Goal: Find specific page/section: Find specific page/section

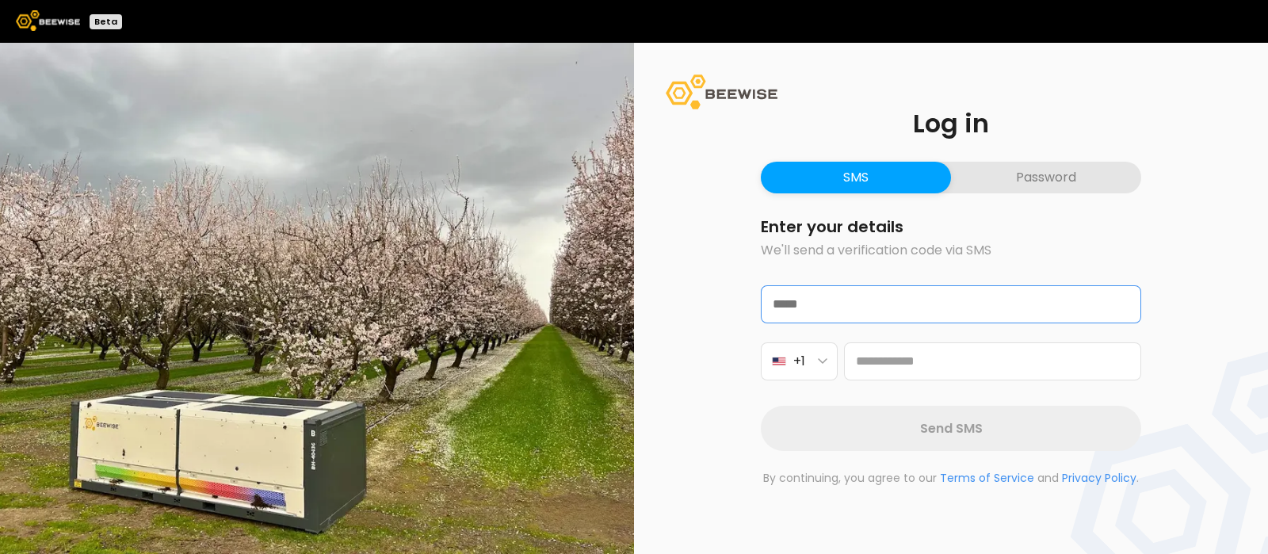
click at [846, 309] on input "email" at bounding box center [951, 304] width 379 height 36
type input "**********"
click at [819, 372] on button "+1" at bounding box center [799, 361] width 77 height 38
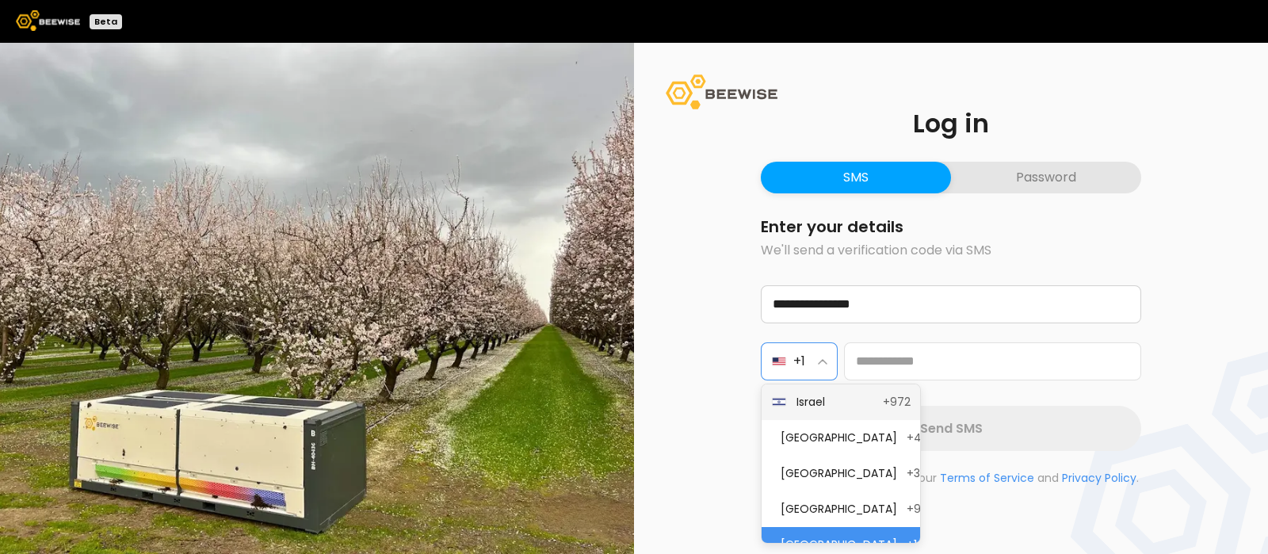
click at [817, 399] on span "Israel" at bounding box center [835, 402] width 77 height 17
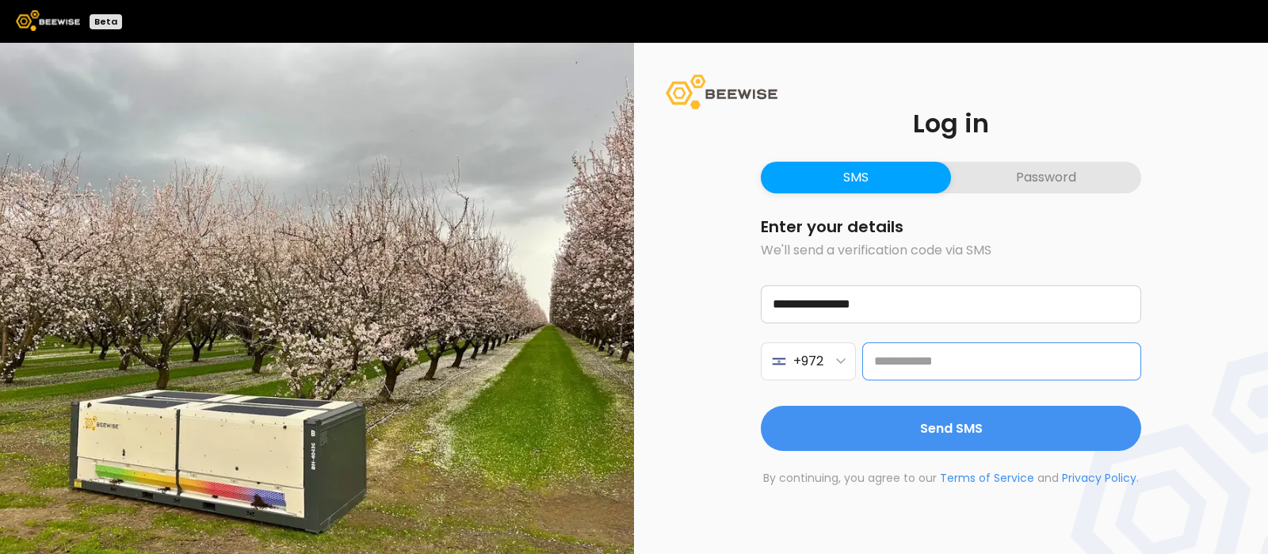
click at [919, 361] on input at bounding box center [1001, 361] width 279 height 38
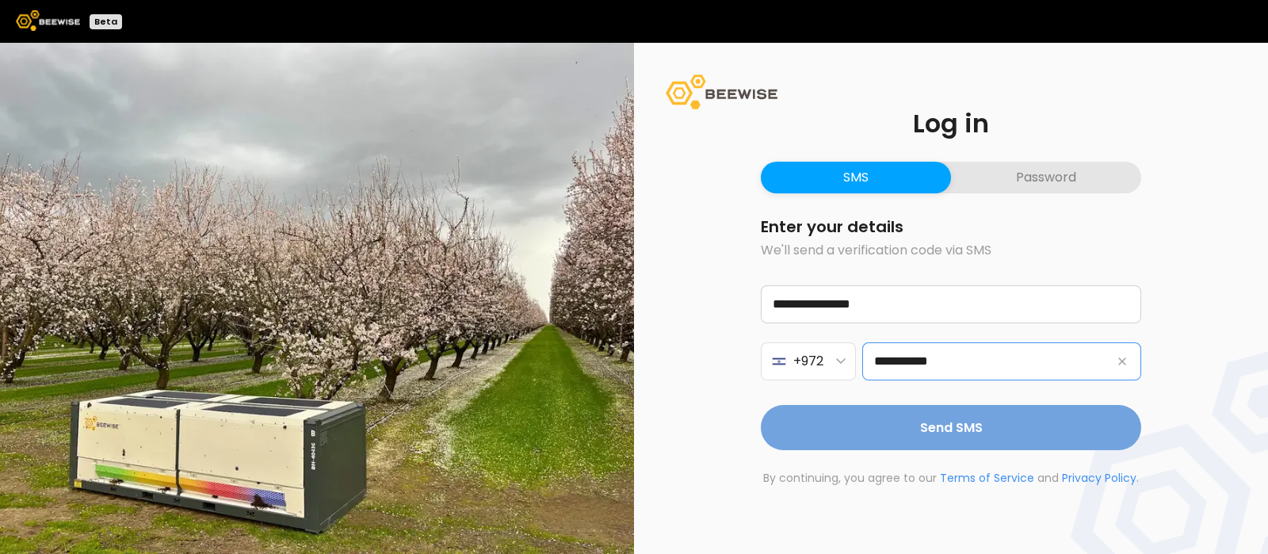
type input "**********"
click at [957, 426] on span "Send SMS" at bounding box center [951, 428] width 63 height 20
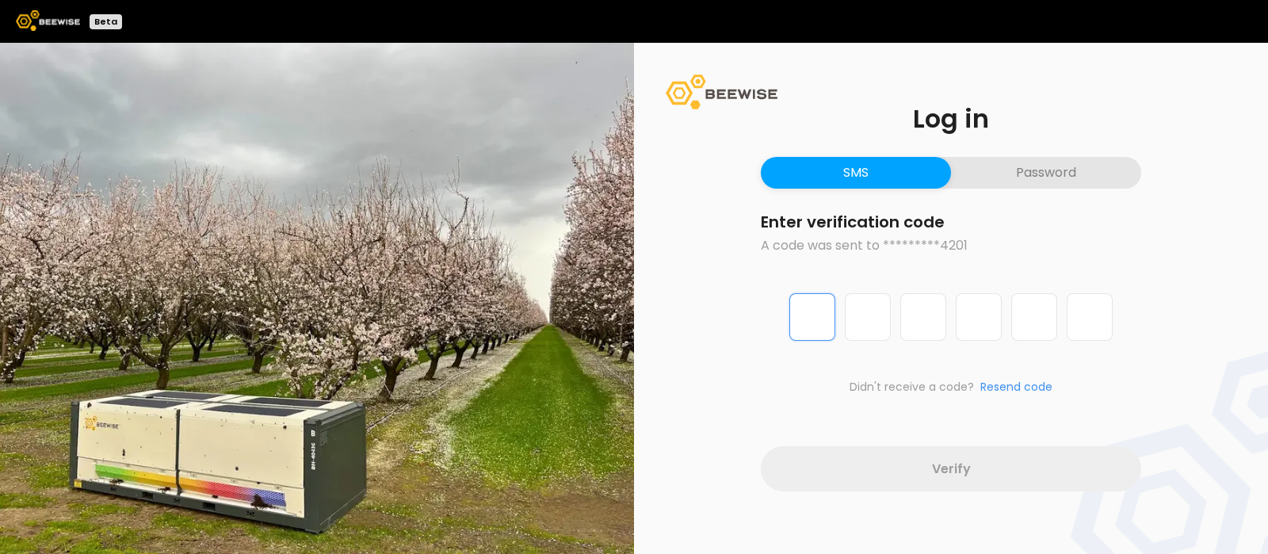
click at [816, 327] on input "Digit 1 of 6" at bounding box center [812, 317] width 46 height 48
type input "*"
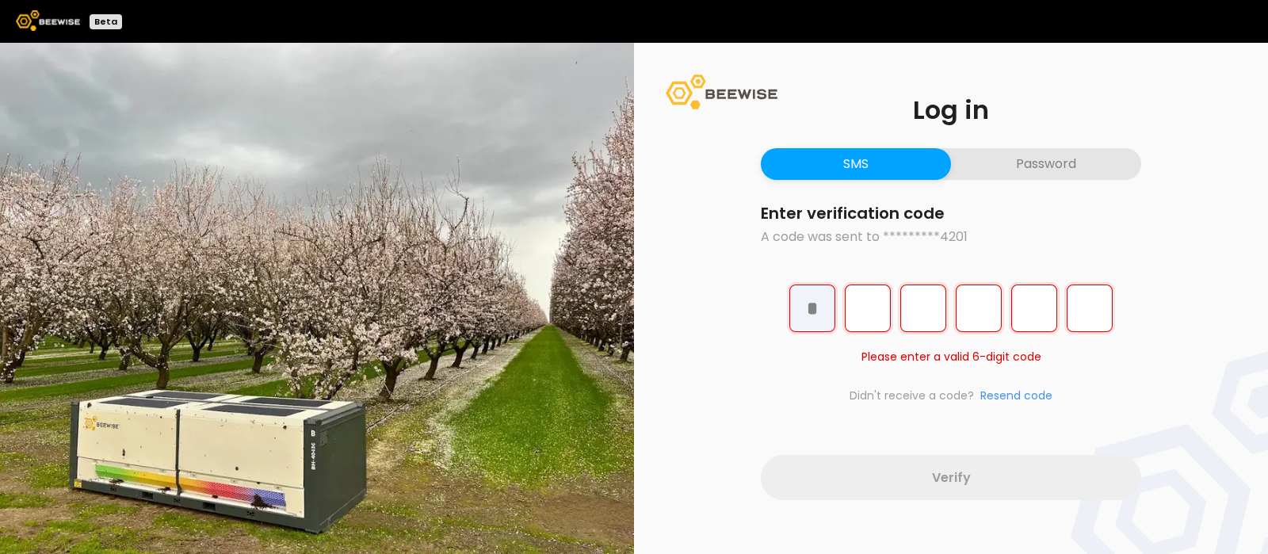
type input "*"
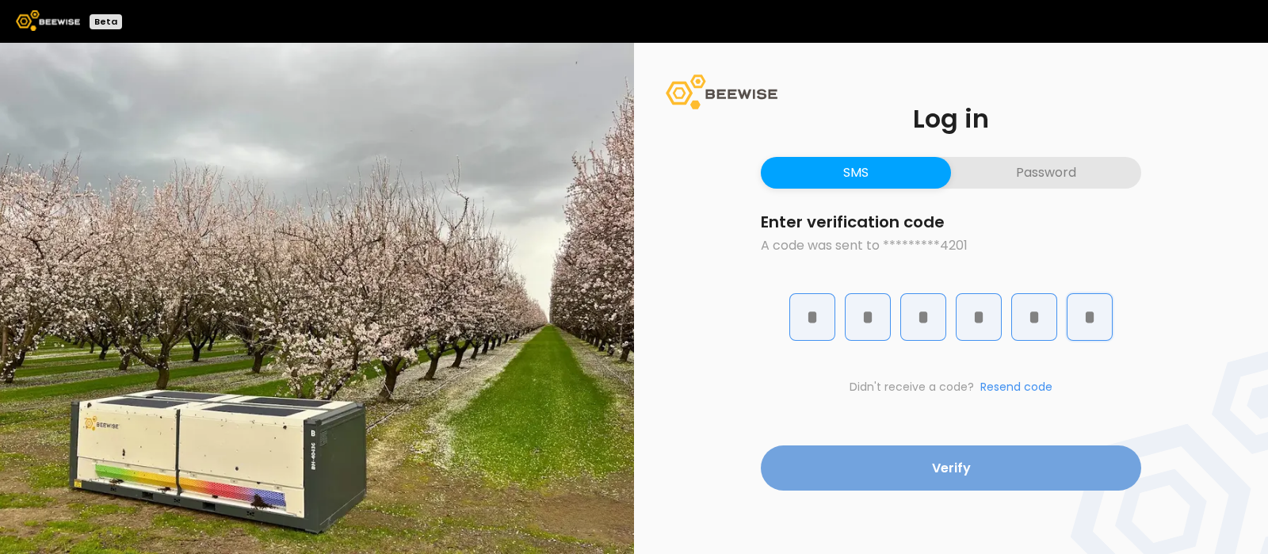
type input "*"
click at [877, 479] on button "Verify" at bounding box center [951, 467] width 380 height 45
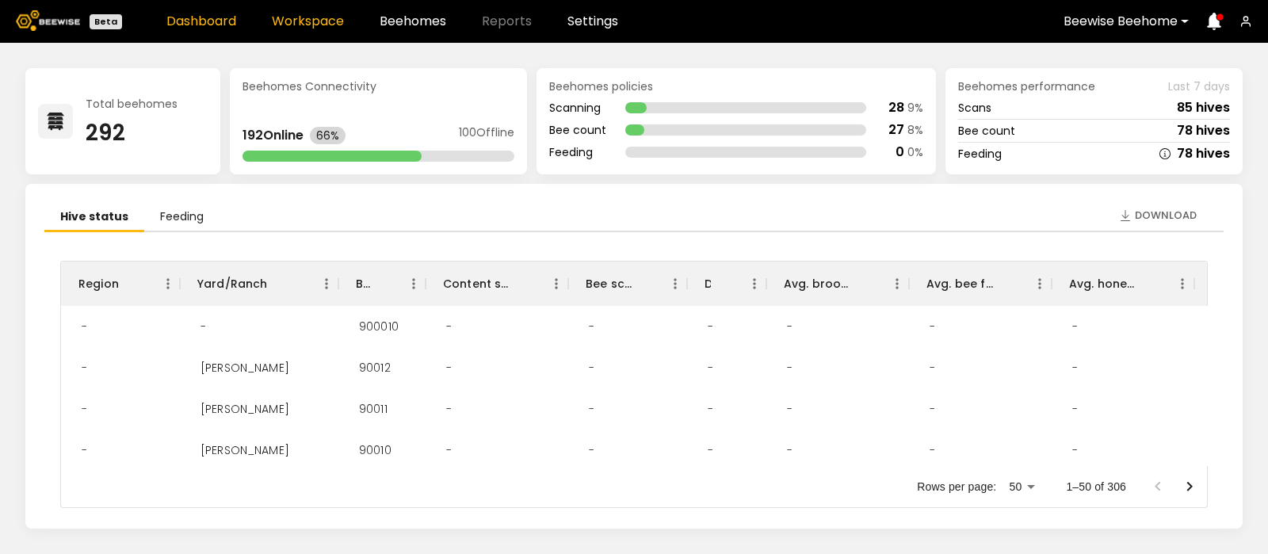
click at [301, 26] on link "Workspace" at bounding box center [308, 21] width 72 height 13
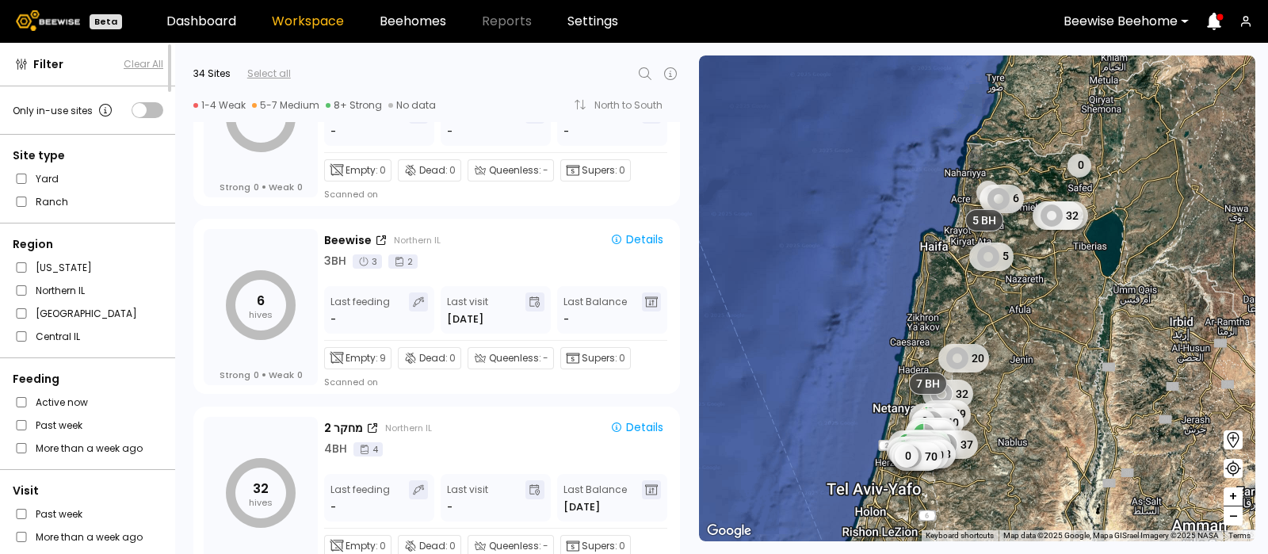
scroll to position [289, 0]
click at [639, 69] on icon at bounding box center [645, 73] width 19 height 19
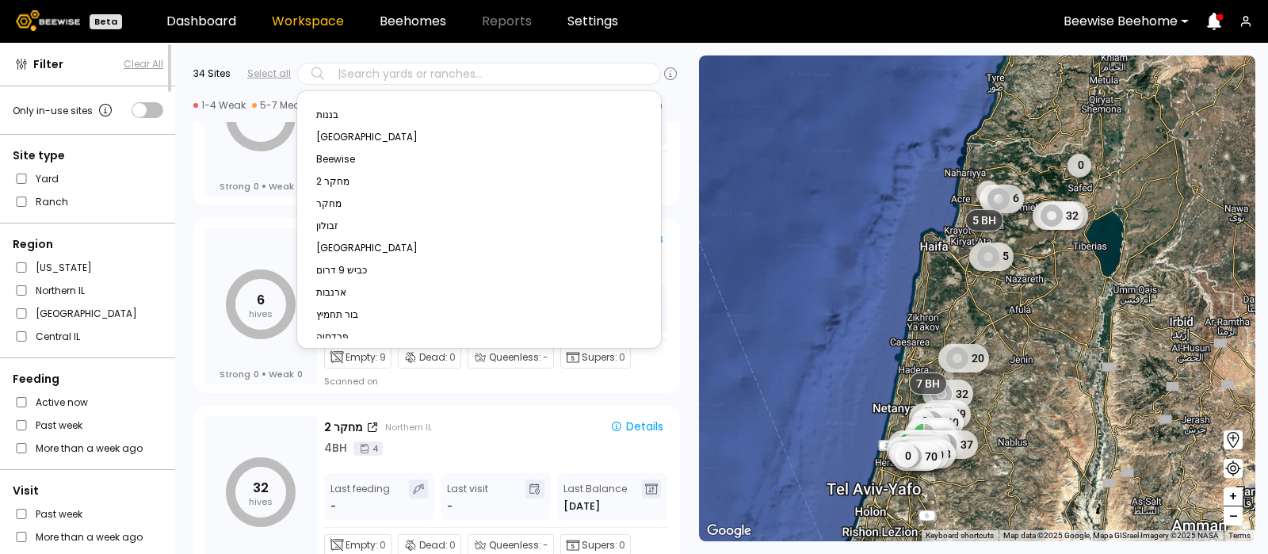
type input "*"
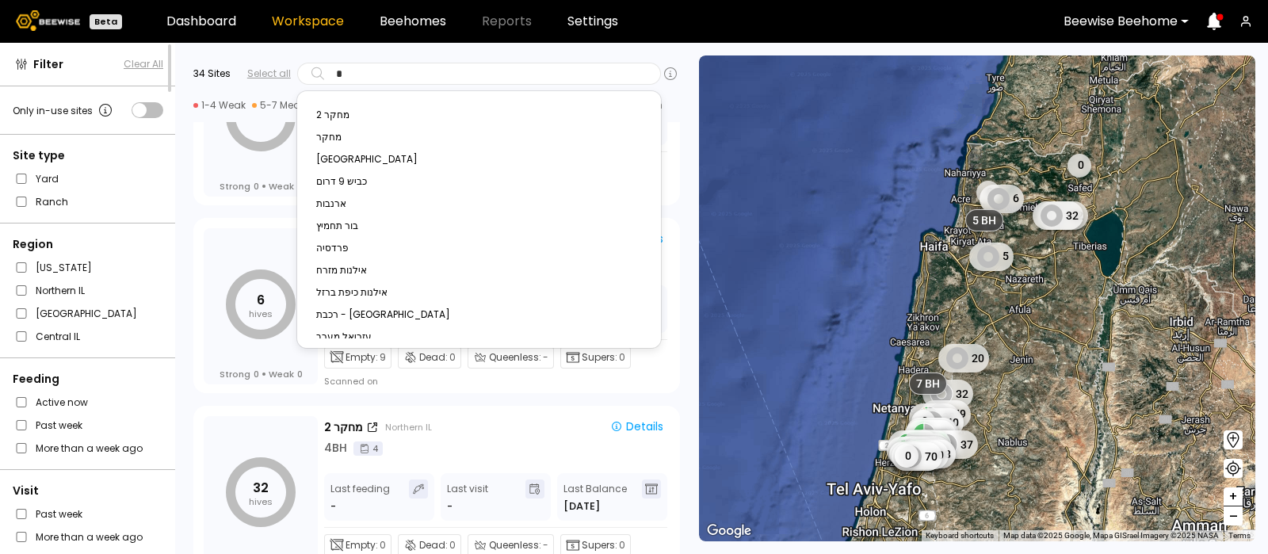
type input "**"
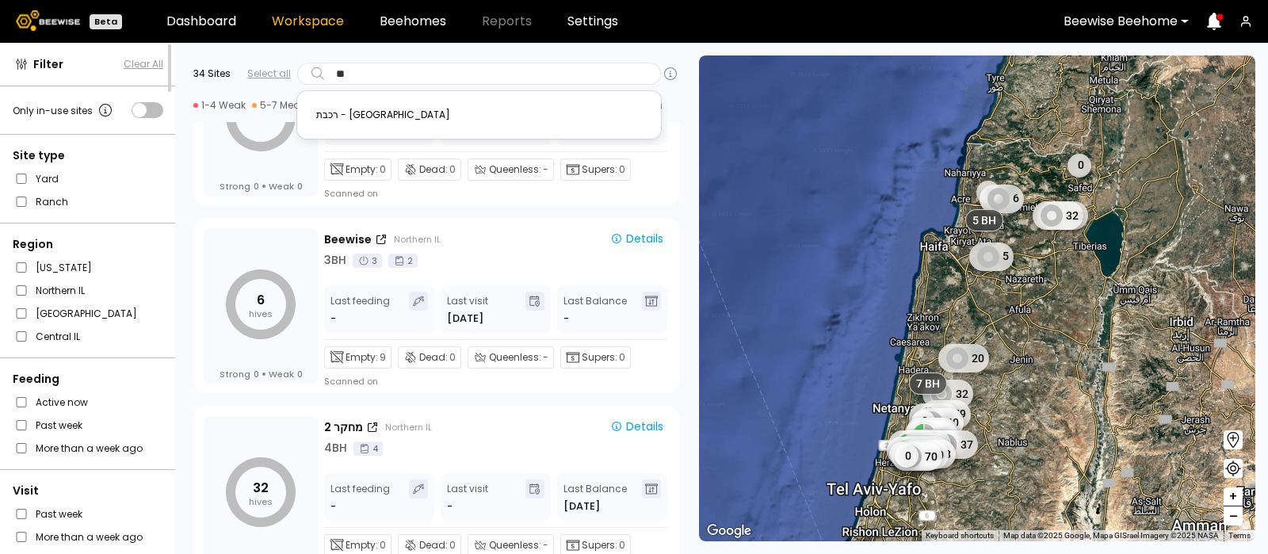
click at [451, 108] on div "רכבת - [GEOGRAPHIC_DATA]" at bounding box center [479, 115] width 345 height 22
click at [336, 105] on div "רכבת - [GEOGRAPHIC_DATA]" at bounding box center [479, 115] width 345 height 22
click at [341, 113] on div "רכבת - [GEOGRAPHIC_DATA]" at bounding box center [479, 115] width 326 height 10
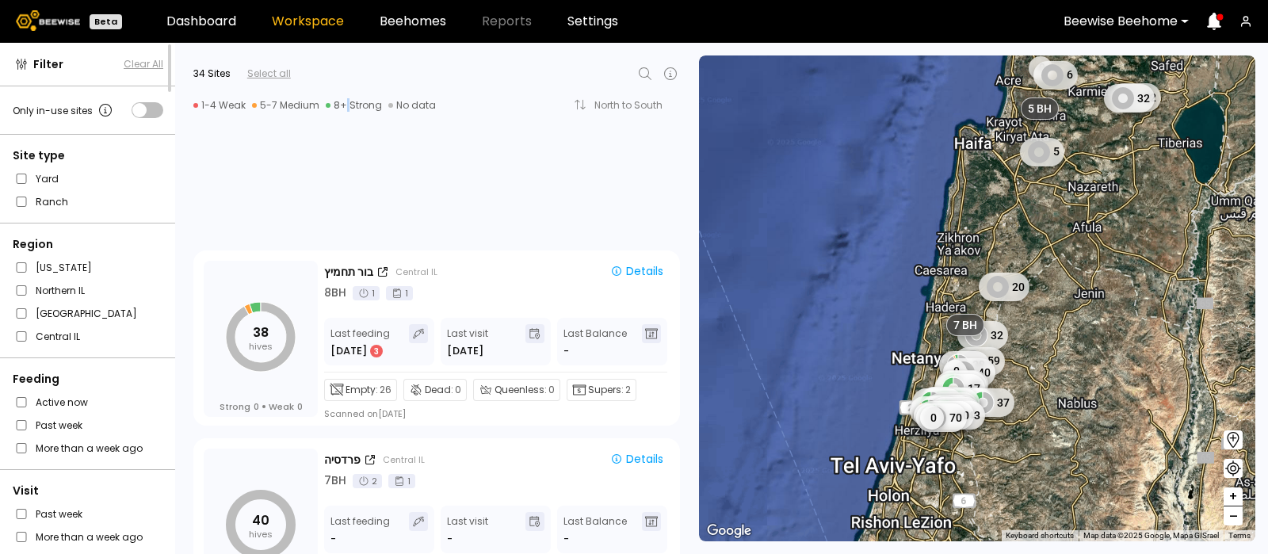
click at [341, 113] on div "1-4 Weak 5-7 Medium 8+ Strong No data North to South" at bounding box center [436, 105] width 487 height 27
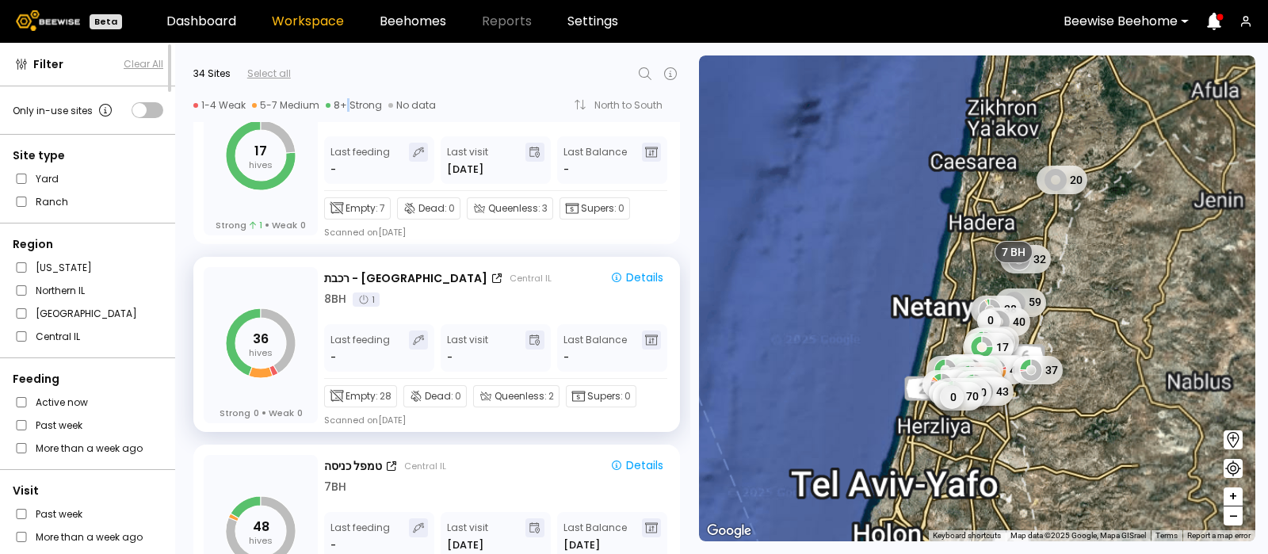
scroll to position [2695, 0]
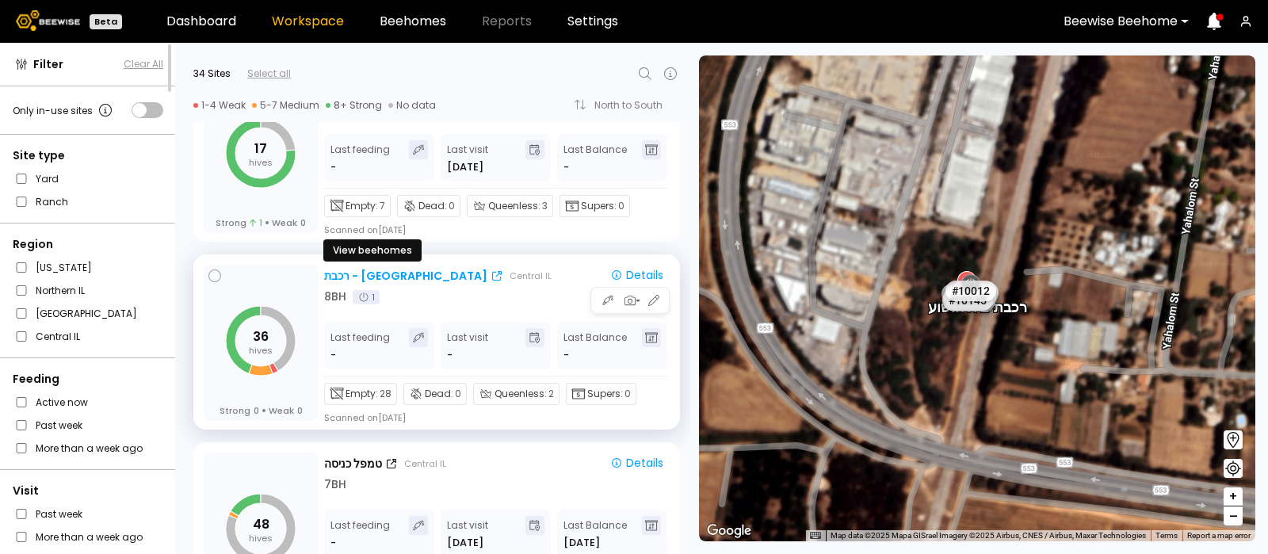
click at [353, 269] on div "רכבת - [GEOGRAPHIC_DATA]" at bounding box center [405, 276] width 163 height 17
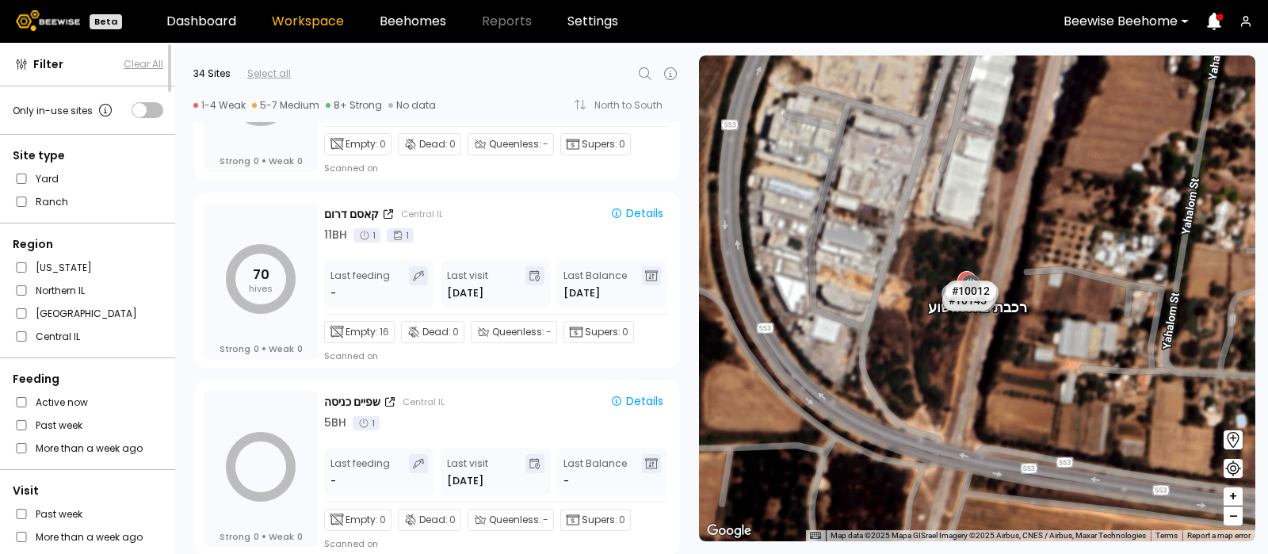
scroll to position [5950, 0]
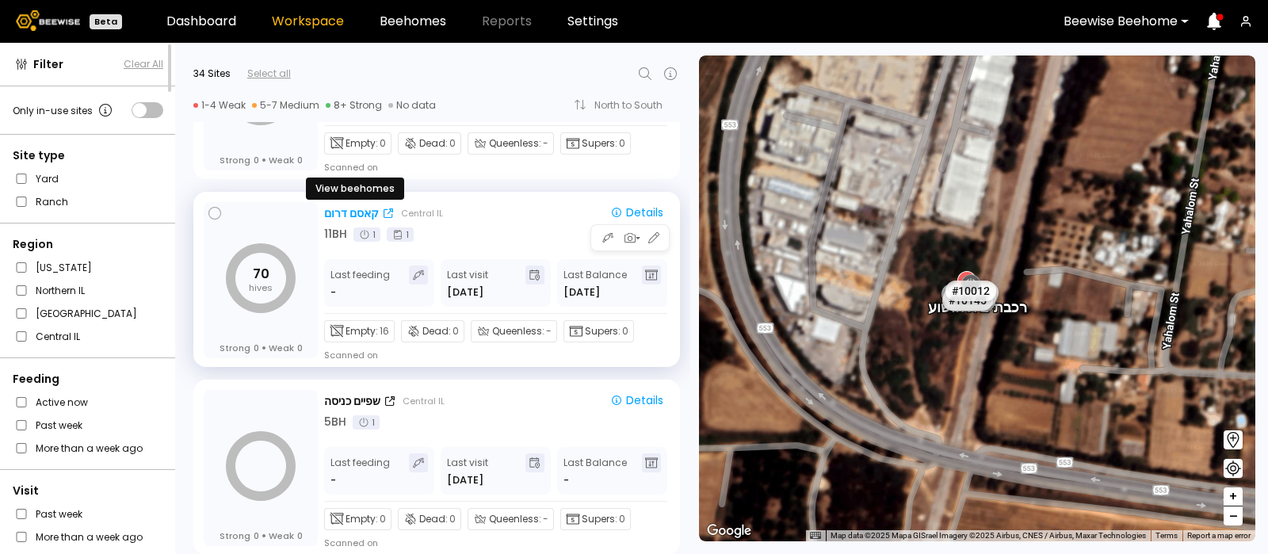
click at [349, 210] on div "קאסם דרום" at bounding box center [351, 213] width 55 height 17
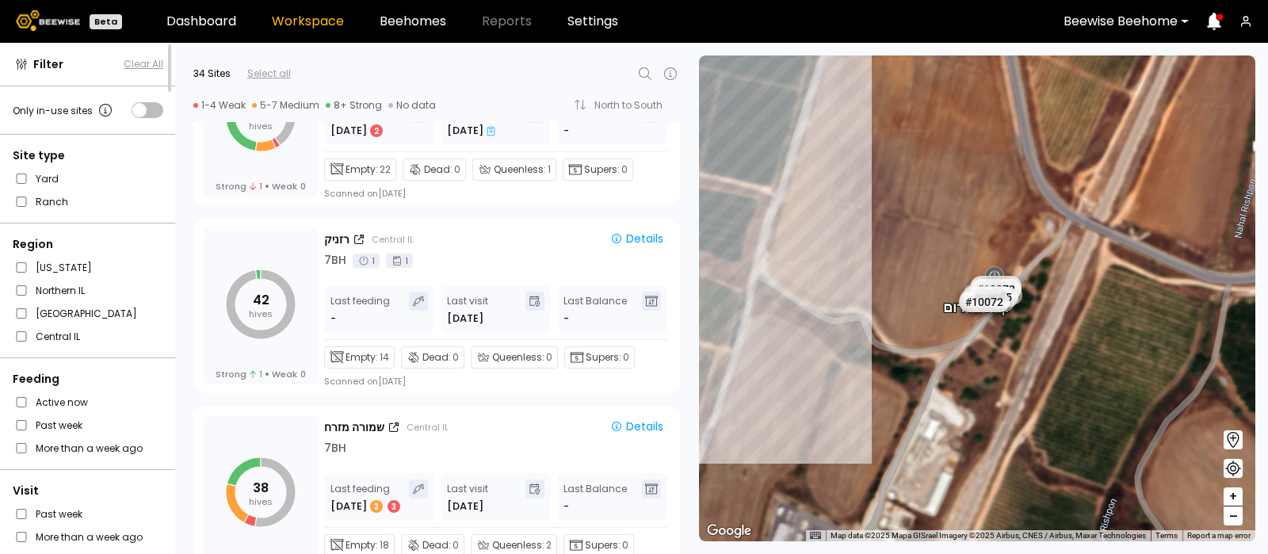
scroll to position [4042, 0]
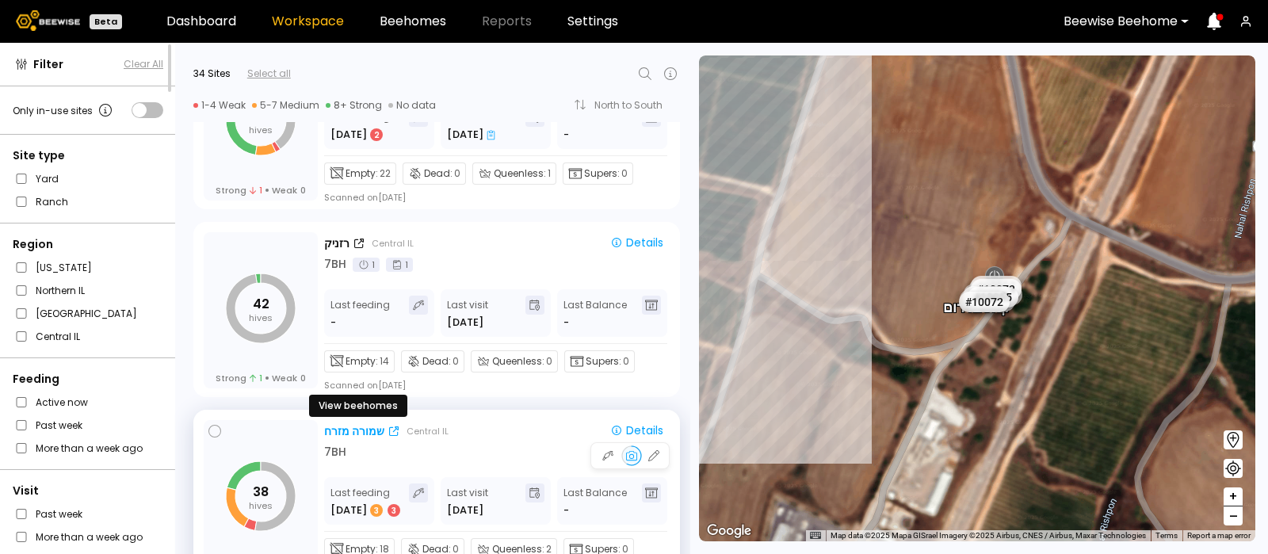
click at [333, 431] on div "שמורה מזרח" at bounding box center [354, 431] width 60 height 17
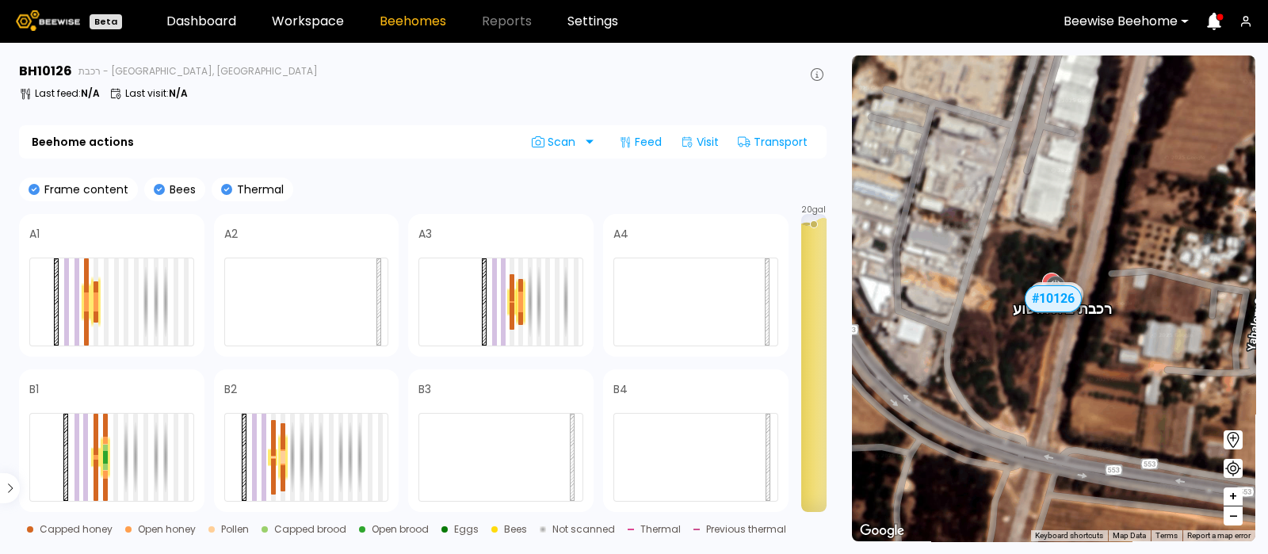
scroll to position [282, 0]
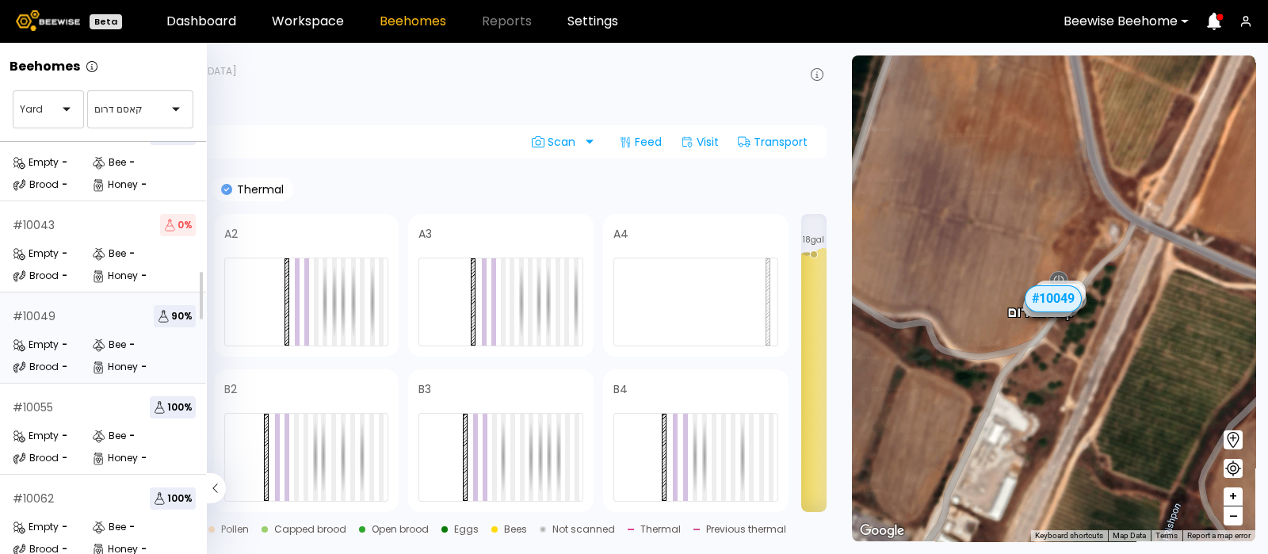
scroll to position [210, 0]
